Goal: Information Seeking & Learning: Learn about a topic

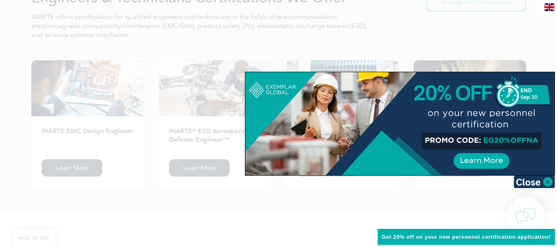
scroll to position [864, 0]
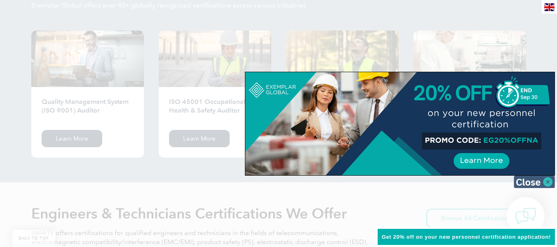
click at [546, 182] on img at bounding box center [534, 182] width 41 height 12
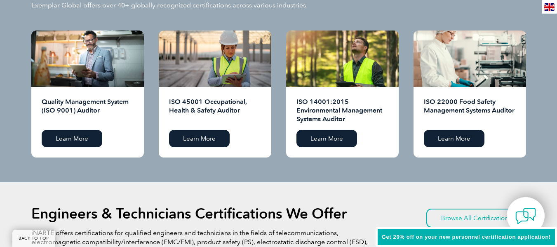
click at [346, 127] on div "ISO 14001:2015 Environmental Management Systems Auditor Learn More" at bounding box center [342, 122] width 113 height 70
click at [344, 129] on div "ISO 14001:2015 Environmental Management Systems Auditor Learn More" at bounding box center [342, 122] width 113 height 70
click at [342, 134] on link "Learn More" at bounding box center [326, 138] width 61 height 17
click at [93, 132] on link "Learn More" at bounding box center [72, 138] width 61 height 17
click at [551, 7] on img at bounding box center [549, 7] width 10 height 8
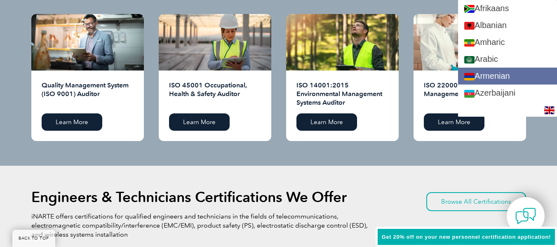
scroll to position [897, 0]
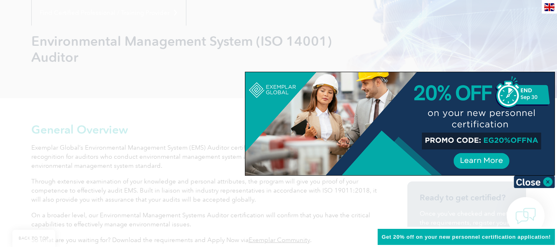
scroll to position [115, 0]
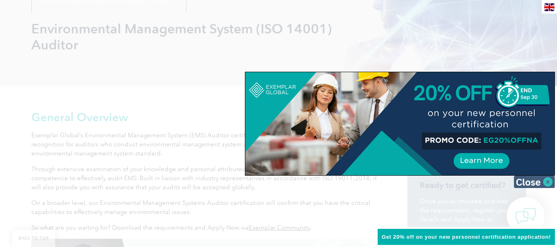
click at [525, 181] on img at bounding box center [534, 182] width 41 height 12
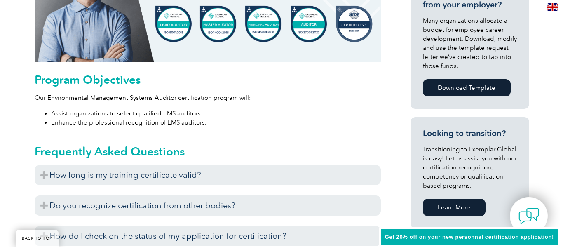
scroll to position [192, 0]
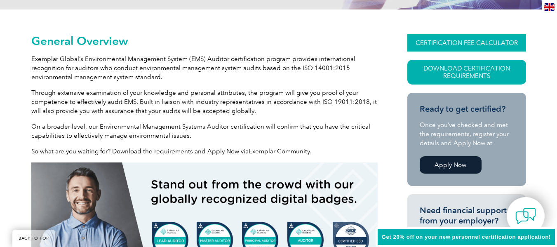
click at [477, 47] on link "CERTIFICATION FEE CALCULATOR" at bounding box center [466, 42] width 119 height 17
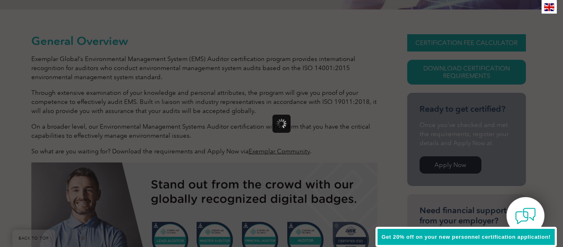
click at [477, 47] on div at bounding box center [281, 123] width 563 height 247
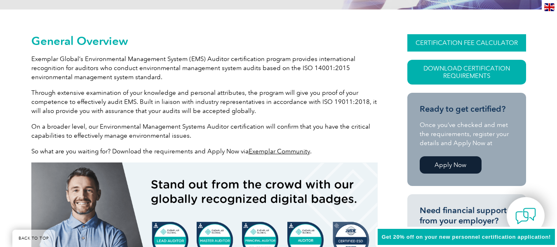
click at [471, 46] on link "CERTIFICATION FEE CALCULATOR" at bounding box center [466, 42] width 119 height 17
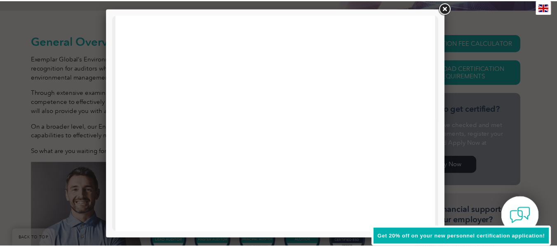
scroll to position [190, 0]
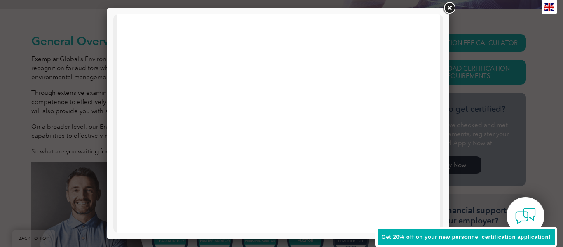
click at [452, 5] on link at bounding box center [449, 8] width 15 height 15
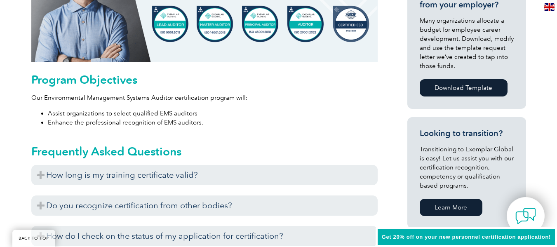
scroll to position [624, 0]
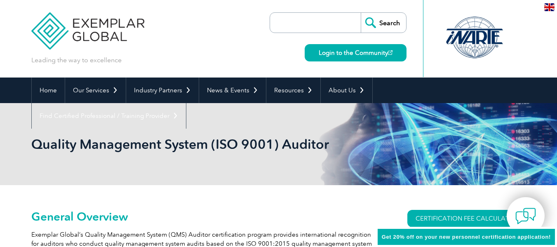
click at [545, 8] on img at bounding box center [549, 7] width 10 height 8
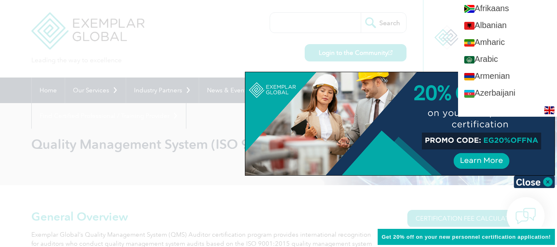
click at [522, 107] on div "en" at bounding box center [507, 110] width 99 height 14
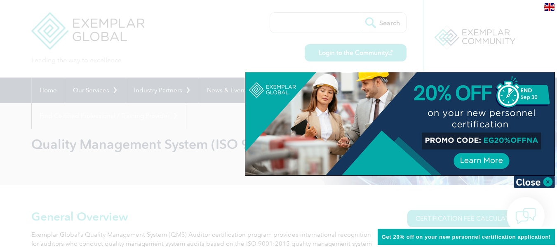
click at [548, 3] on div "en" at bounding box center [549, 7] width 15 height 14
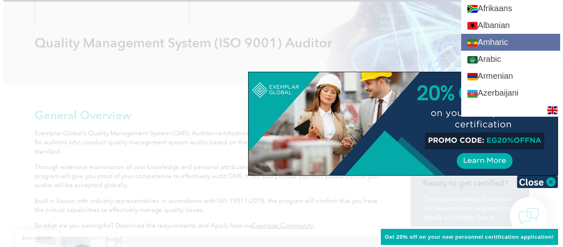
scroll to position [115, 0]
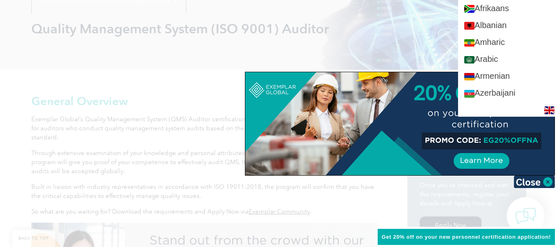
click at [153, 72] on div at bounding box center [278, 123] width 557 height 247
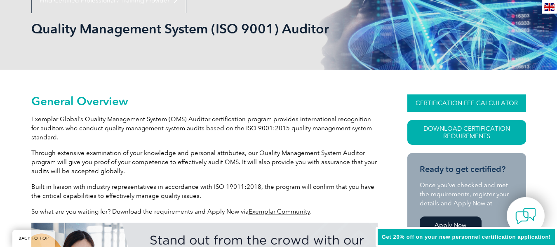
click at [493, 108] on link "CERTIFICATION FEE CALCULATOR" at bounding box center [466, 102] width 119 height 17
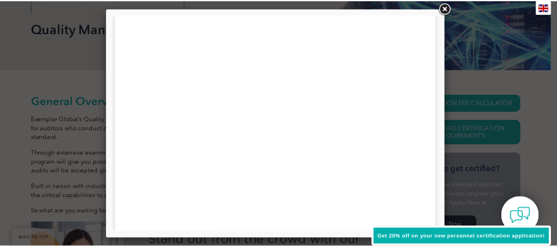
scroll to position [42, 0]
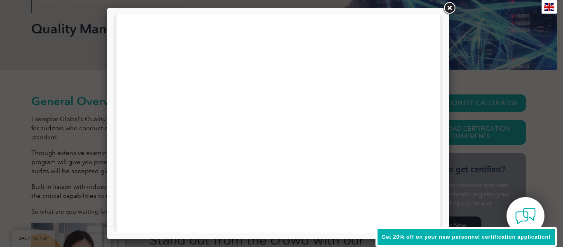
click at [446, 4] on link at bounding box center [449, 8] width 15 height 15
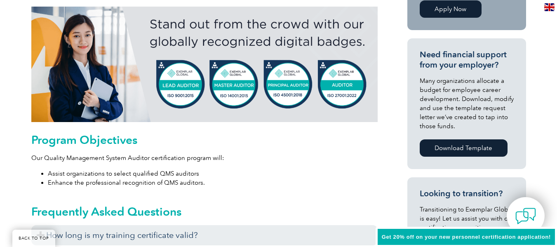
scroll to position [547, 0]
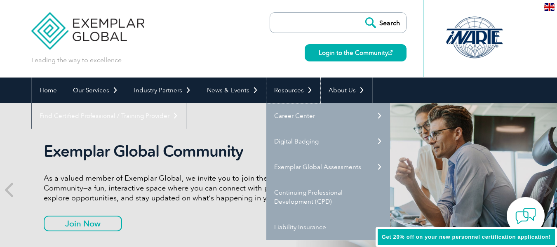
click at [274, 93] on link "Resources" at bounding box center [293, 90] width 54 height 26
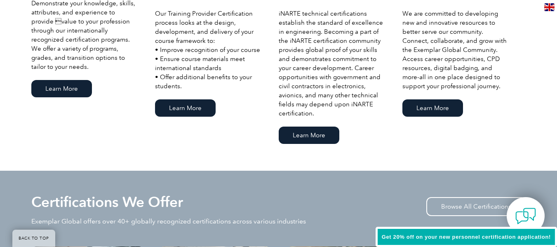
scroll to position [864, 0]
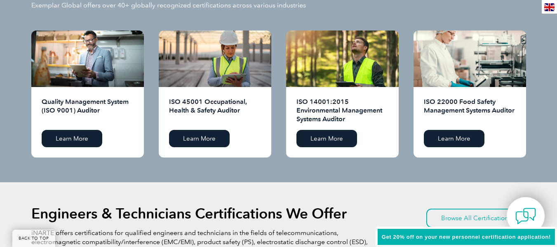
click at [320, 148] on div "ISO 14001:2015 Environmental Management Systems Auditor Learn More" at bounding box center [342, 122] width 113 height 70
click at [323, 143] on link "Learn More" at bounding box center [326, 138] width 61 height 17
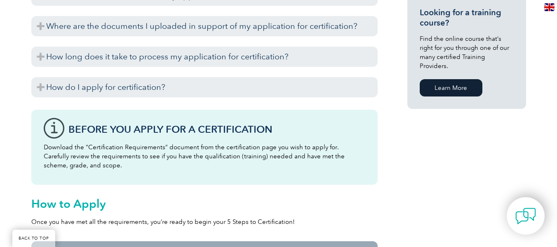
scroll to position [432, 0]
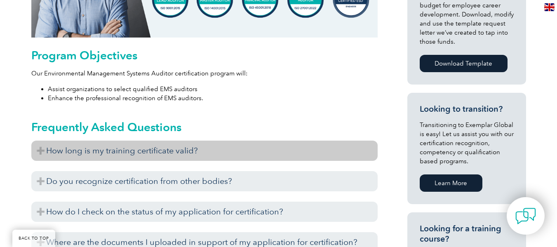
click at [230, 157] on h3 "How long is my training certificate valid?" at bounding box center [204, 151] width 346 height 20
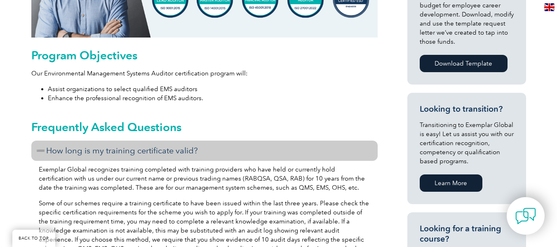
click at [547, 5] on img at bounding box center [549, 7] width 10 height 8
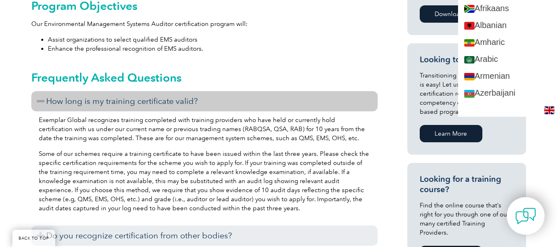
scroll to position [498, 0]
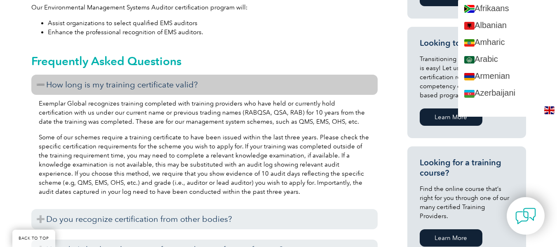
click at [547, 110] on img at bounding box center [549, 110] width 10 height 8
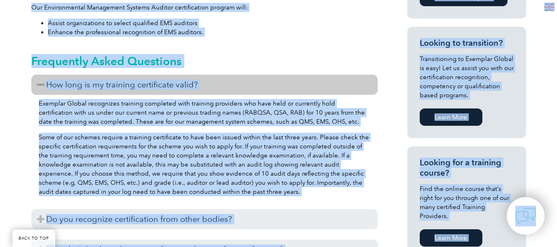
drag, startPoint x: 547, startPoint y: 110, endPoint x: 550, endPoint y: 10, distance: 99.4
click at [550, 10] on img at bounding box center [549, 7] width 10 height 8
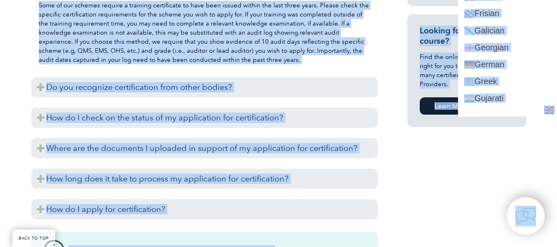
scroll to position [541, 0]
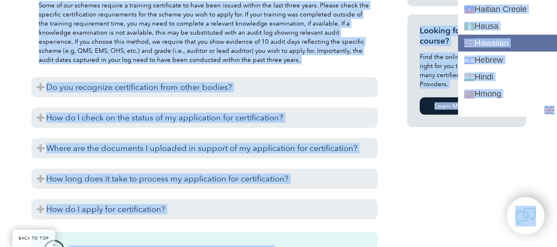
click at [554, 37] on link "Hawaiian" at bounding box center [507, 43] width 99 height 17
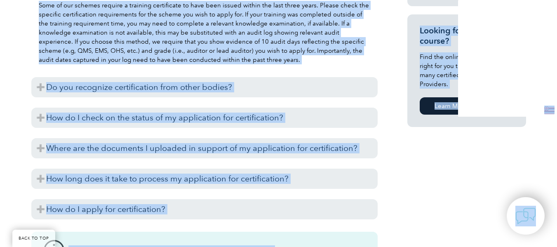
scroll to position [0, 0]
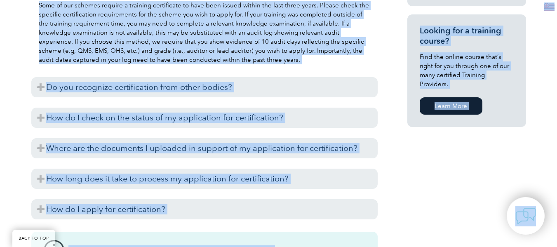
click at [550, 5] on img at bounding box center [549, 7] width 10 height 8
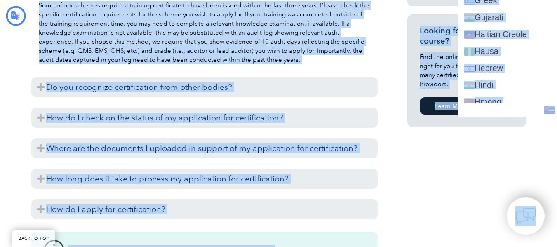
scroll to position [623, 0]
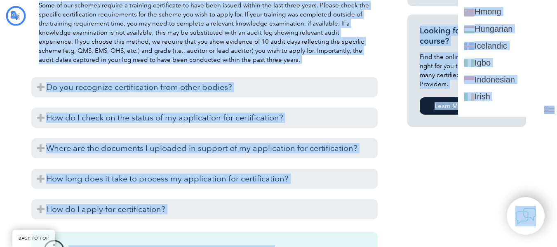
type input "Huli"
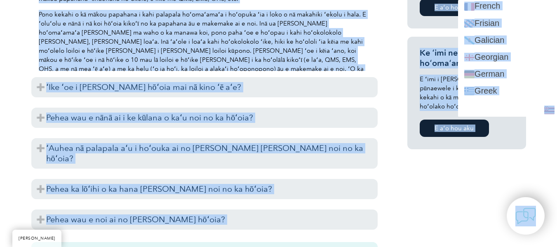
scroll to position [533, 0]
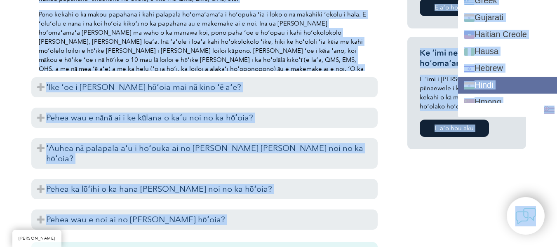
click at [501, 86] on link "Hindi" at bounding box center [507, 85] width 99 height 17
type input "Search"
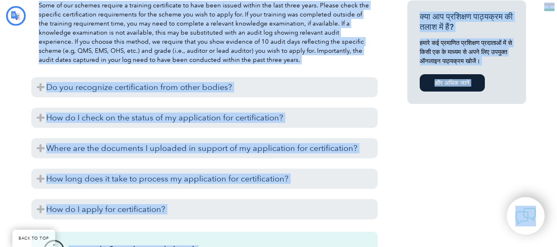
type input "खोज"
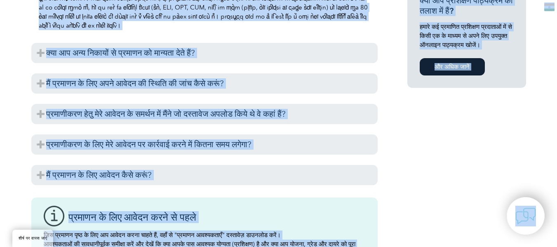
scroll to position [606, 0]
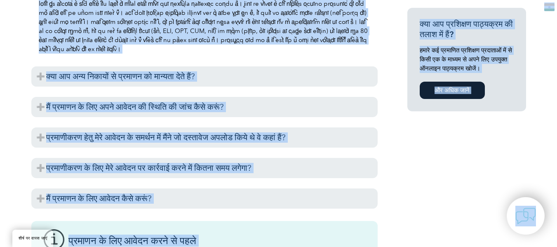
click at [546, 10] on img at bounding box center [549, 7] width 10 height 8
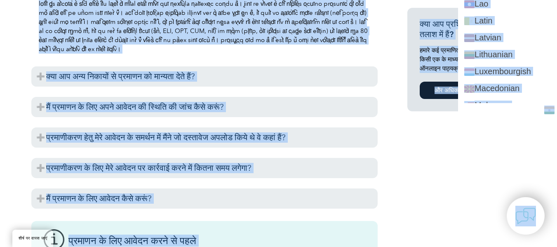
scroll to position [976, 0]
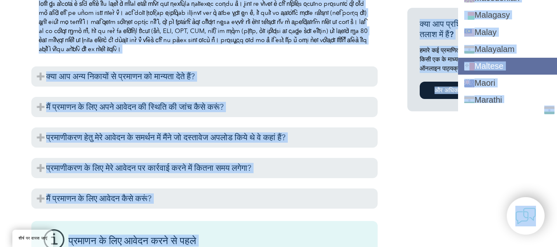
click at [552, 74] on link "Maltese" at bounding box center [507, 66] width 99 height 17
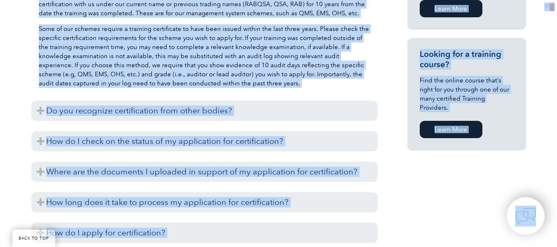
scroll to position [630, 0]
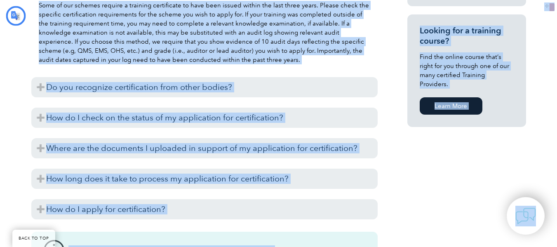
type input "Fittex"
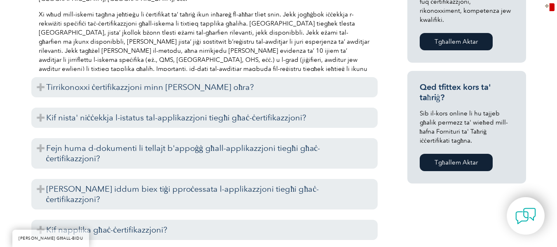
click at [540, 1] on div "Ħarsa Ġenerali Il-programm ta' ċertifikazzjoni tal-Awditur tas-Sistema ta' Ġest…" at bounding box center [278, 78] width 557 height 1015
click at [544, 8] on img at bounding box center [549, 7] width 10 height 8
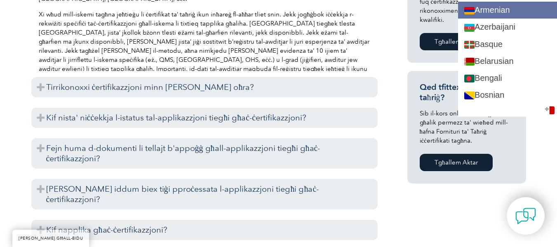
scroll to position [66, 0]
click at [481, 5] on link "Armenian" at bounding box center [507, 10] width 99 height 17
type input "Search"
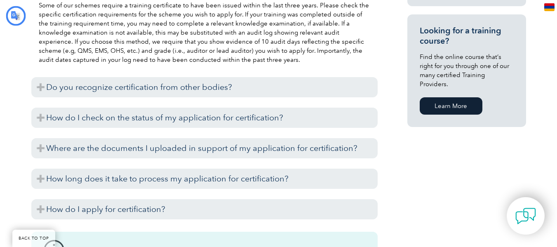
type input "Որոնում"
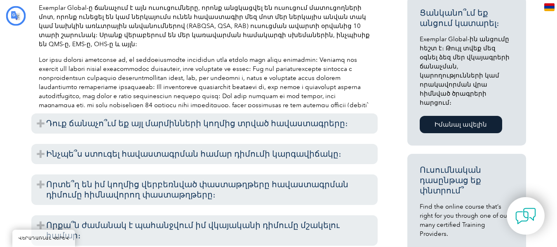
scroll to position [648, 0]
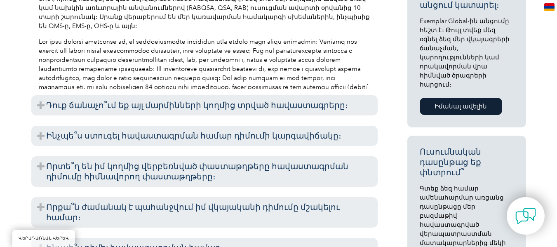
click at [551, 9] on img at bounding box center [549, 7] width 10 height 8
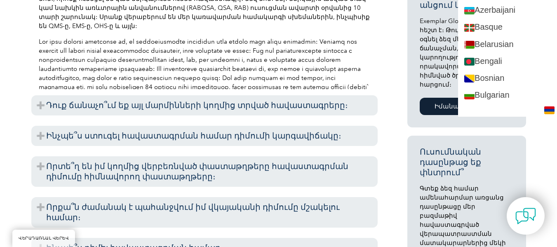
scroll to position [0, 0]
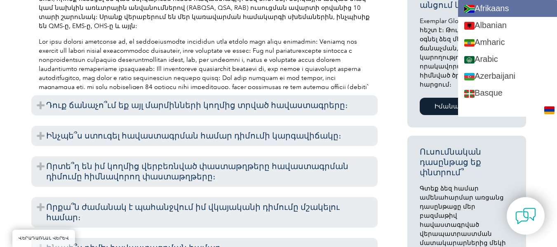
click at [502, 15] on link "Afrikaans" at bounding box center [507, 8] width 99 height 17
type input "Search"
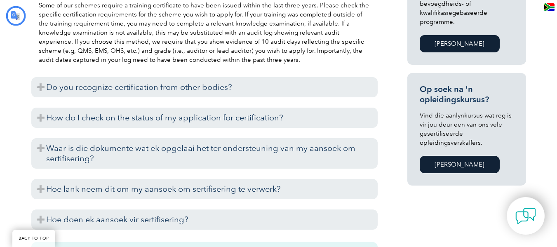
type input "Soek"
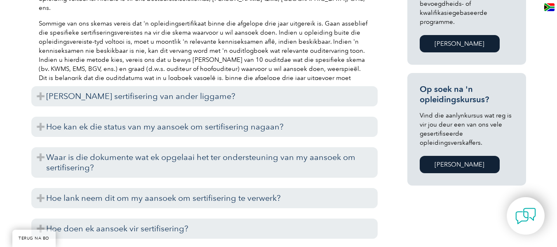
click at [550, 9] on img at bounding box center [549, 7] width 10 height 8
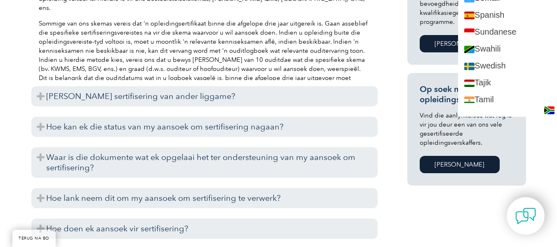
scroll to position [1442, 0]
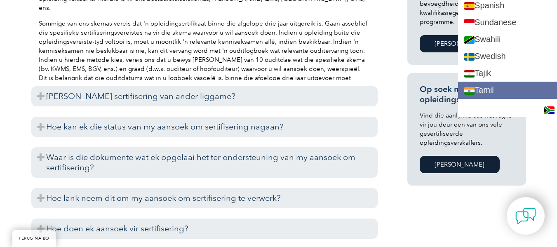
click at [554, 93] on link "Tamil" at bounding box center [507, 90] width 99 height 17
type input "Search"
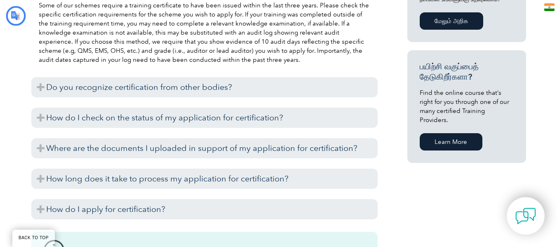
type input "தேடல்"
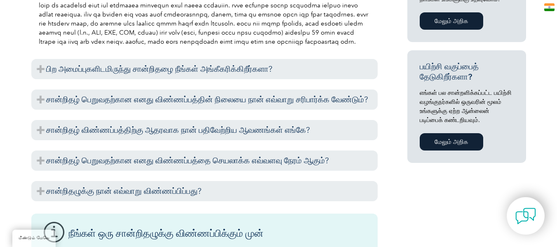
scroll to position [687, 0]
